Goal: Task Accomplishment & Management: Manage account settings

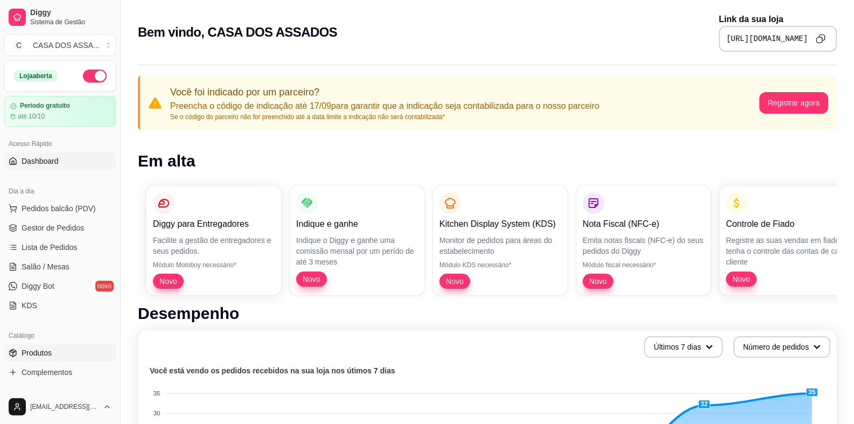
click at [54, 357] on link "Produtos" at bounding box center [59, 352] width 111 height 17
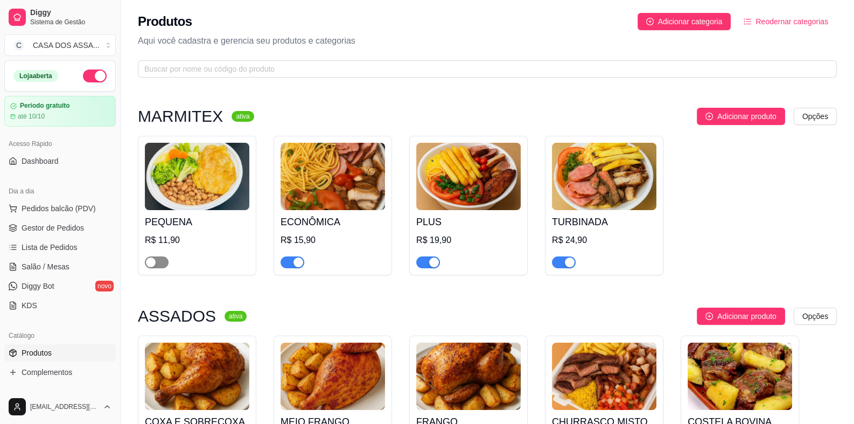
click at [160, 265] on span "button" at bounding box center [157, 262] width 24 height 12
click at [307, 225] on h4 "ECONÔMICA" at bounding box center [332, 221] width 104 height 15
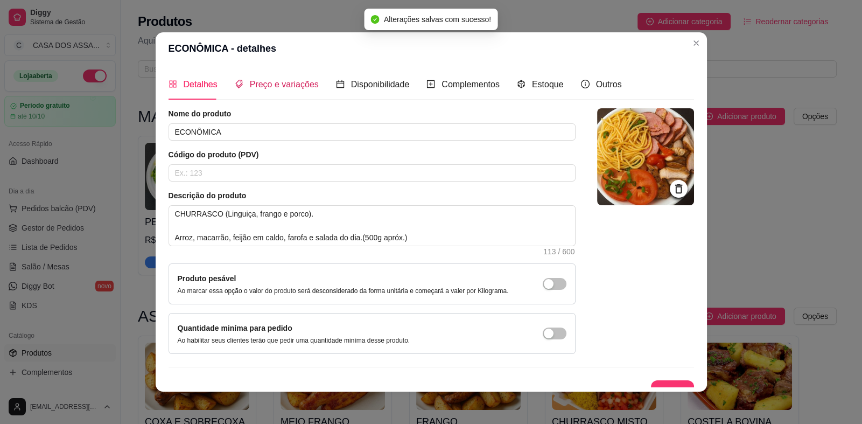
click at [270, 86] on span "Preço e variações" at bounding box center [284, 84] width 69 height 9
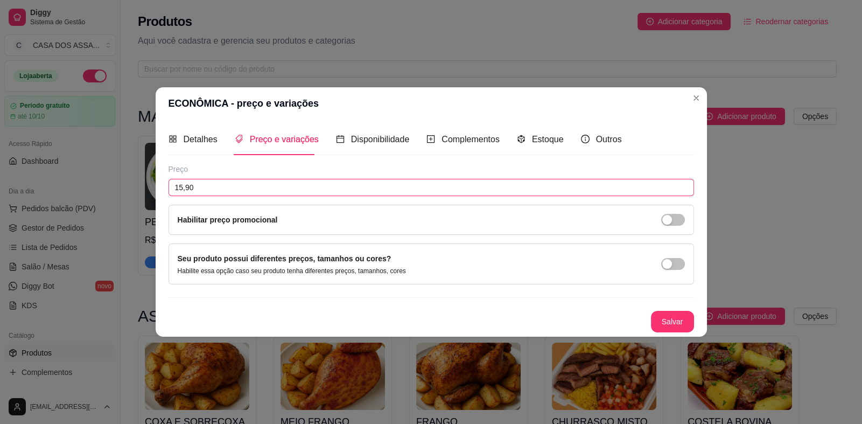
click at [181, 189] on input "15,90" at bounding box center [430, 187] width 525 height 17
type input "14,90"
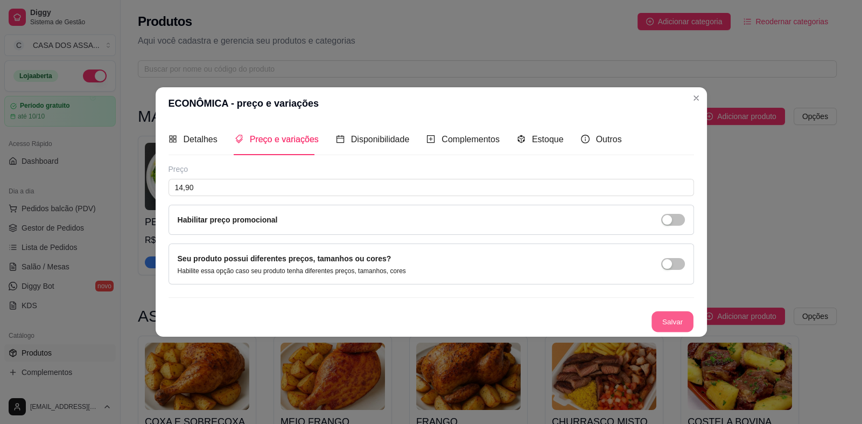
click at [672, 323] on button "Salvar" at bounding box center [672, 321] width 42 height 21
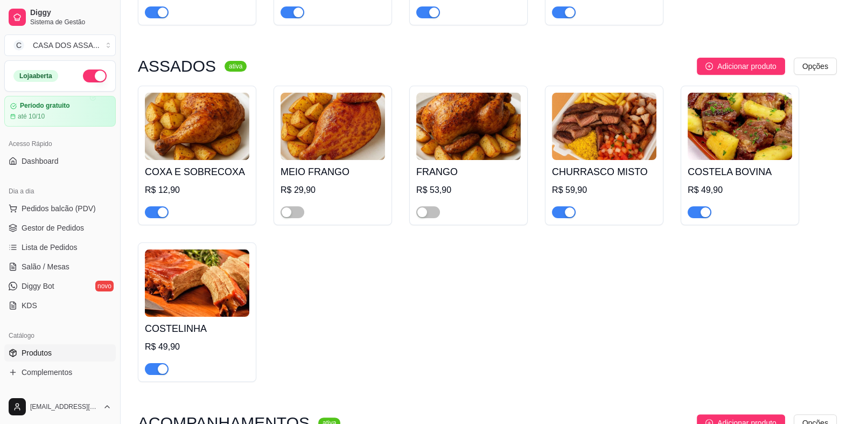
scroll to position [269, 0]
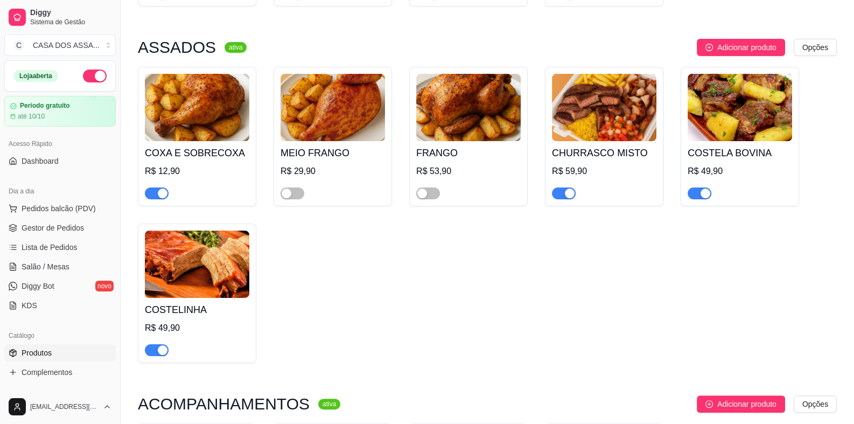
click at [154, 191] on span "button" at bounding box center [157, 193] width 24 height 12
click at [565, 190] on div "button" at bounding box center [570, 193] width 10 height 10
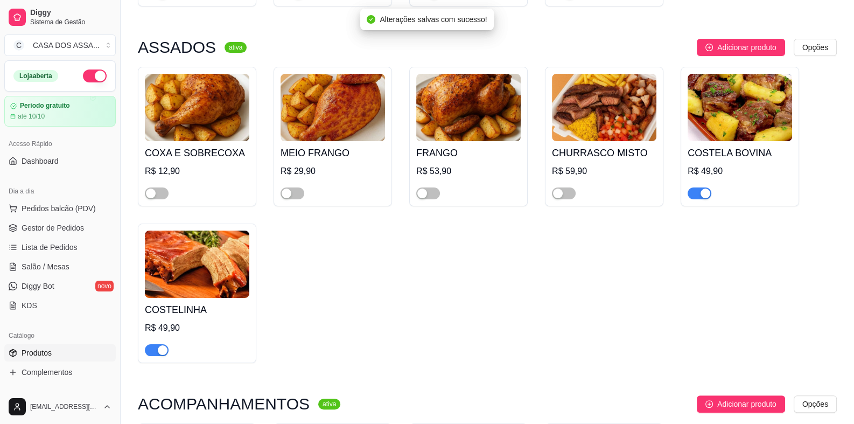
click at [695, 190] on span "button" at bounding box center [699, 193] width 24 height 12
click at [156, 352] on span "button" at bounding box center [157, 350] width 24 height 12
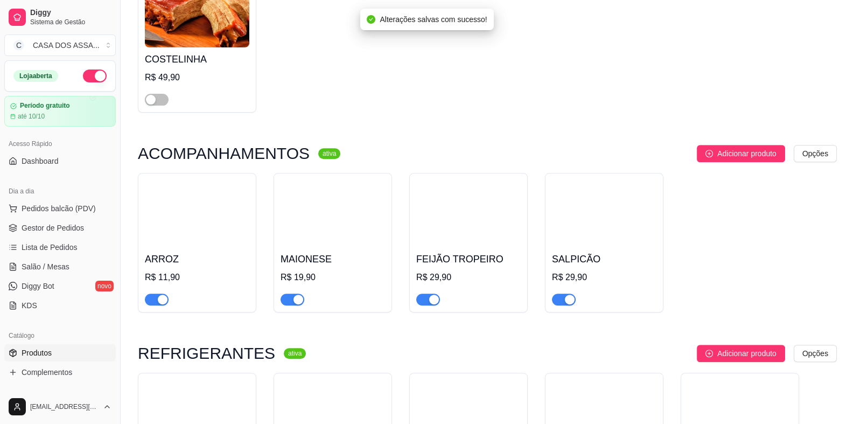
scroll to position [538, 0]
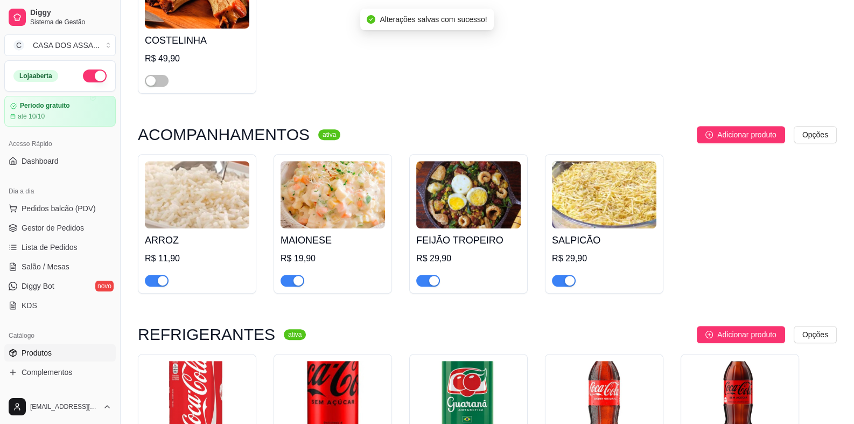
click at [290, 282] on span "button" at bounding box center [292, 281] width 24 height 12
click at [430, 282] on div "button" at bounding box center [434, 281] width 10 height 10
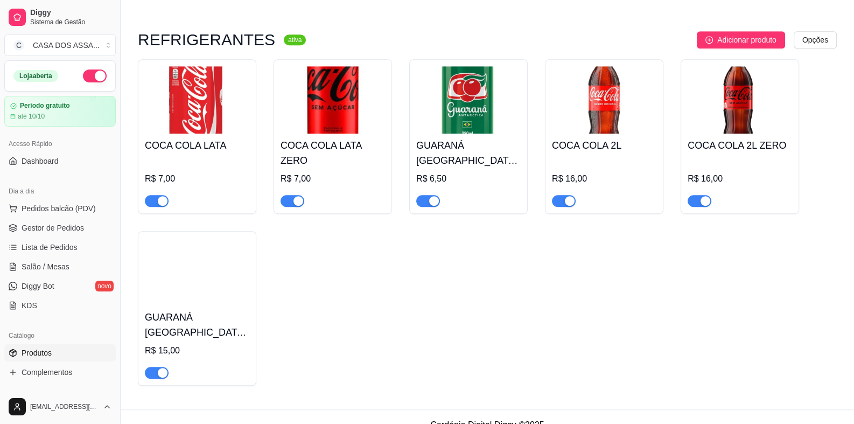
scroll to position [851, 0]
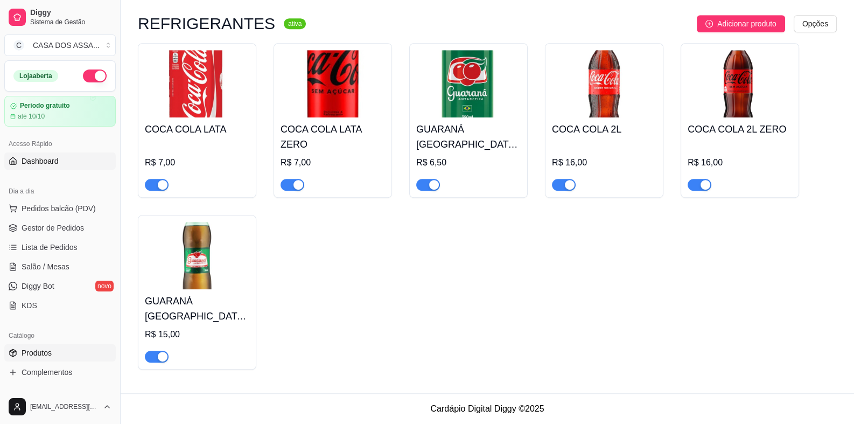
click at [57, 162] on span "Dashboard" at bounding box center [40, 161] width 37 height 11
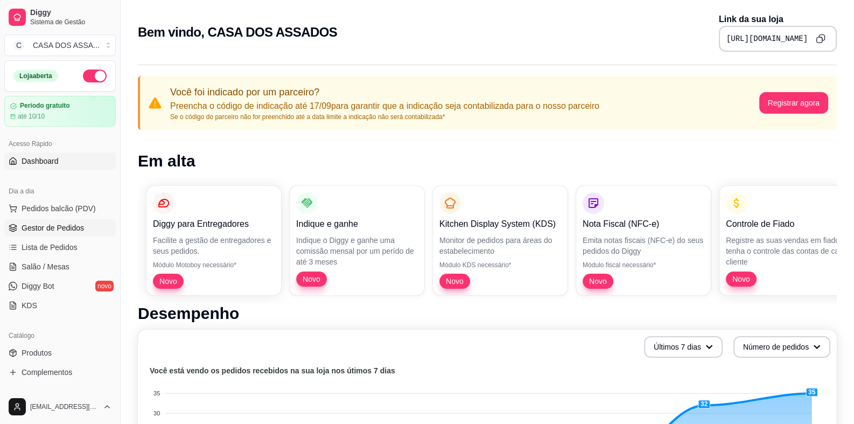
click at [61, 227] on span "Gestor de Pedidos" at bounding box center [53, 227] width 62 height 11
